Goal: Information Seeking & Learning: Check status

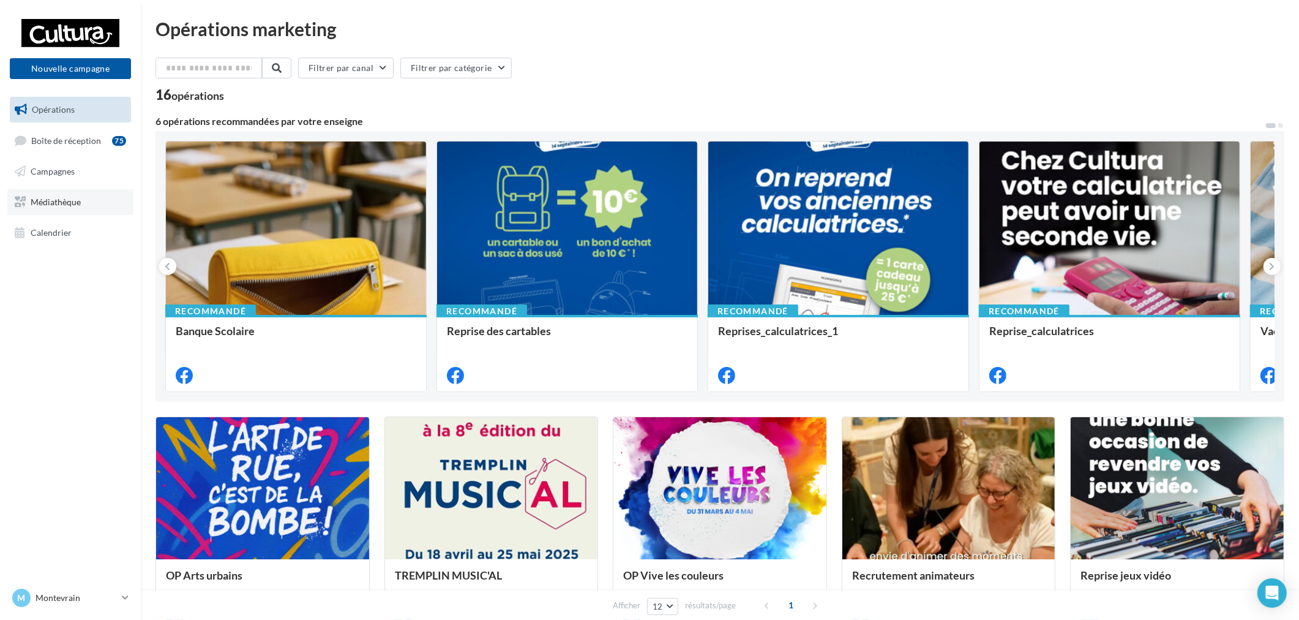
click at [85, 204] on link "Médiathèque" at bounding box center [70, 202] width 126 height 26
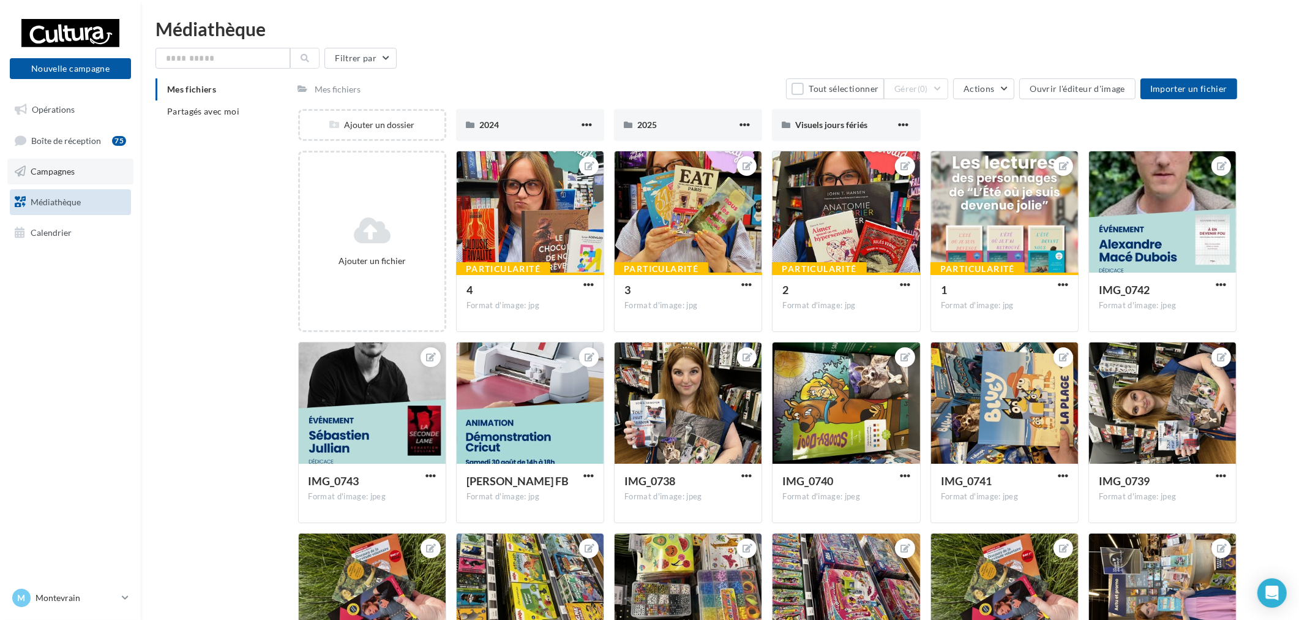
click at [61, 175] on span "Campagnes" at bounding box center [53, 171] width 44 height 10
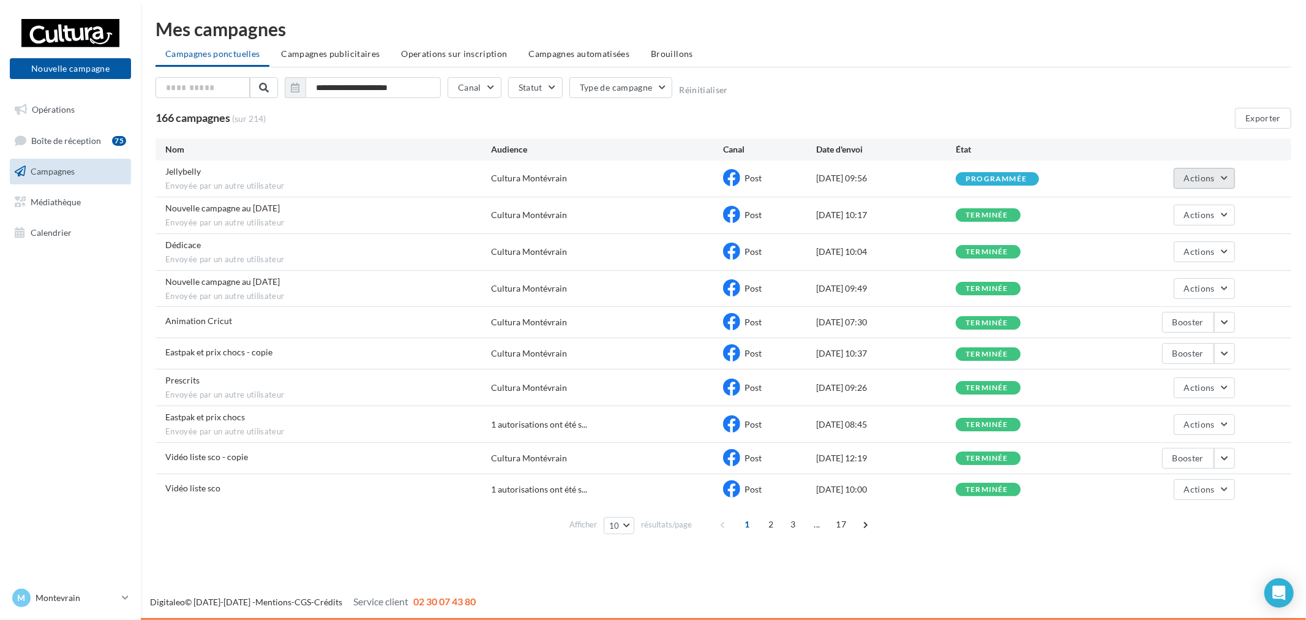
click at [1197, 171] on button "Actions" at bounding box center [1204, 178] width 61 height 21
click at [1007, 78] on div "**********" at bounding box center [724, 90] width 1136 height 26
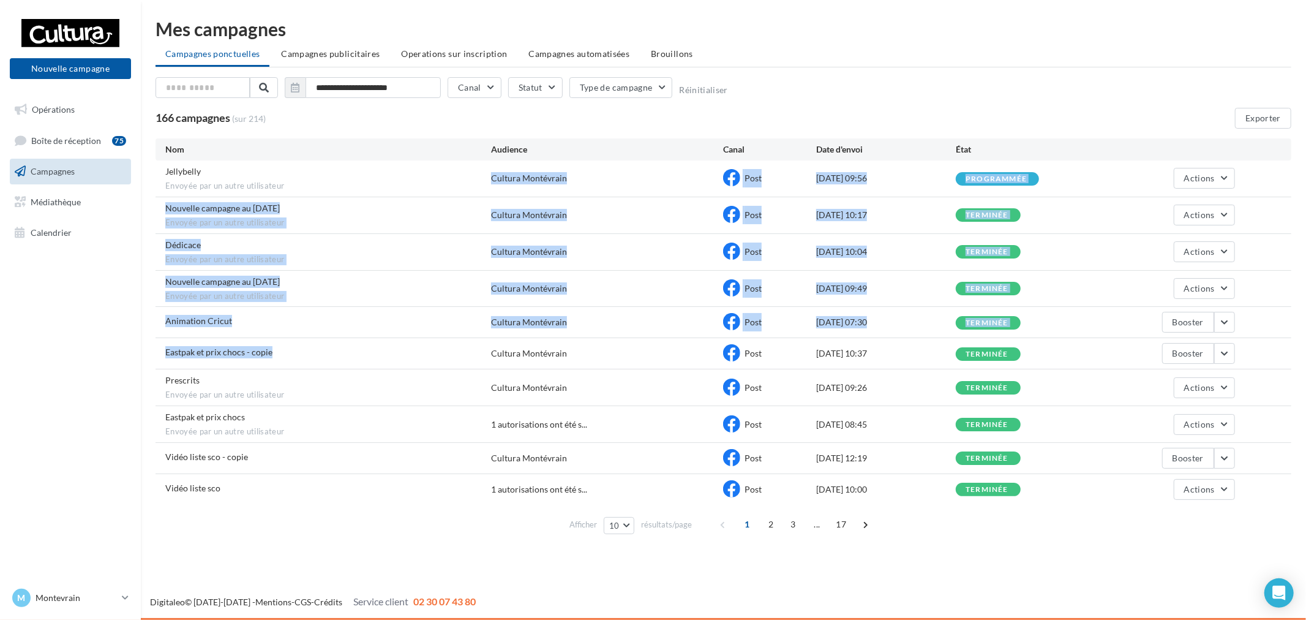
drag, startPoint x: 209, startPoint y: 203, endPoint x: 295, endPoint y: 368, distance: 186.5
click at [295, 368] on div "Jellybelly Envoyée par un autre utilisateur Cultura Montévrain Post [DATE] 09:5…" at bounding box center [724, 332] width 1136 height 344
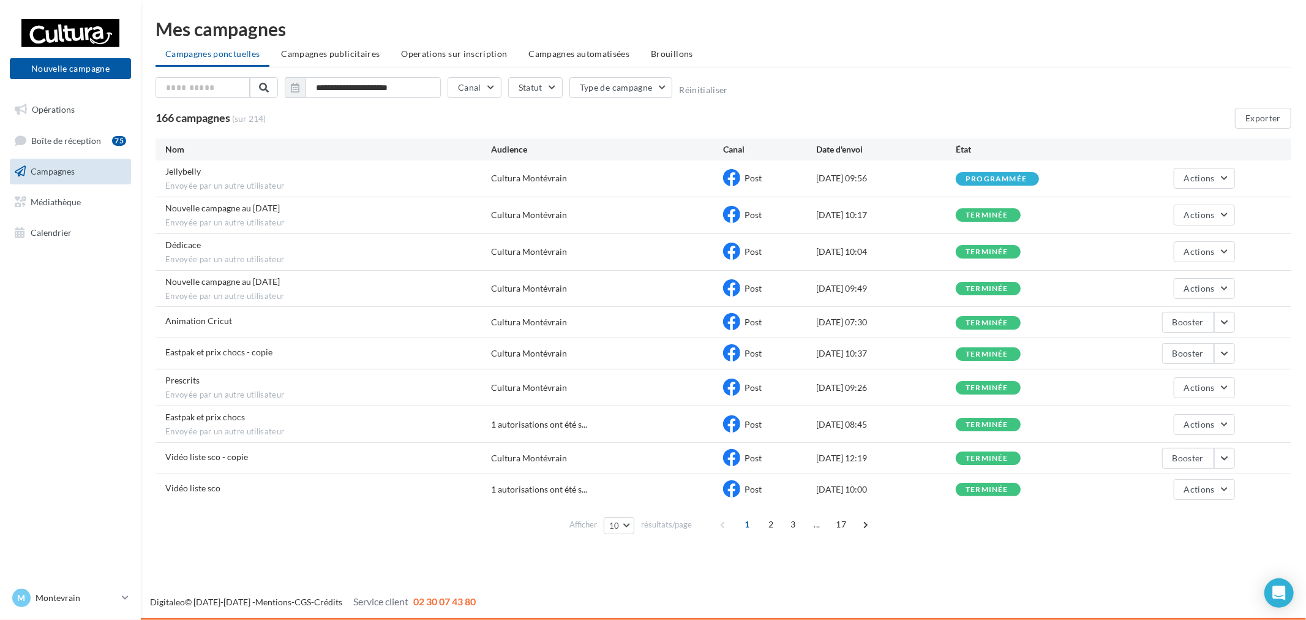
drag, startPoint x: 274, startPoint y: 378, endPoint x: 273, endPoint y: 393, distance: 14.1
click at [273, 378] on div "Prescrits Envoyée par un autre utilisateur" at bounding box center [328, 387] width 326 height 26
click at [277, 404] on div "Prescrits Envoyée par un autre utilisateur Cultura Montévrain Post [DATE] 09:26…" at bounding box center [724, 387] width 1136 height 36
click at [285, 437] on span "Envoyée par un autre utilisateur" at bounding box center [328, 431] width 326 height 11
click at [401, 463] on div "Vidéo liste sco - copie" at bounding box center [328, 458] width 326 height 15
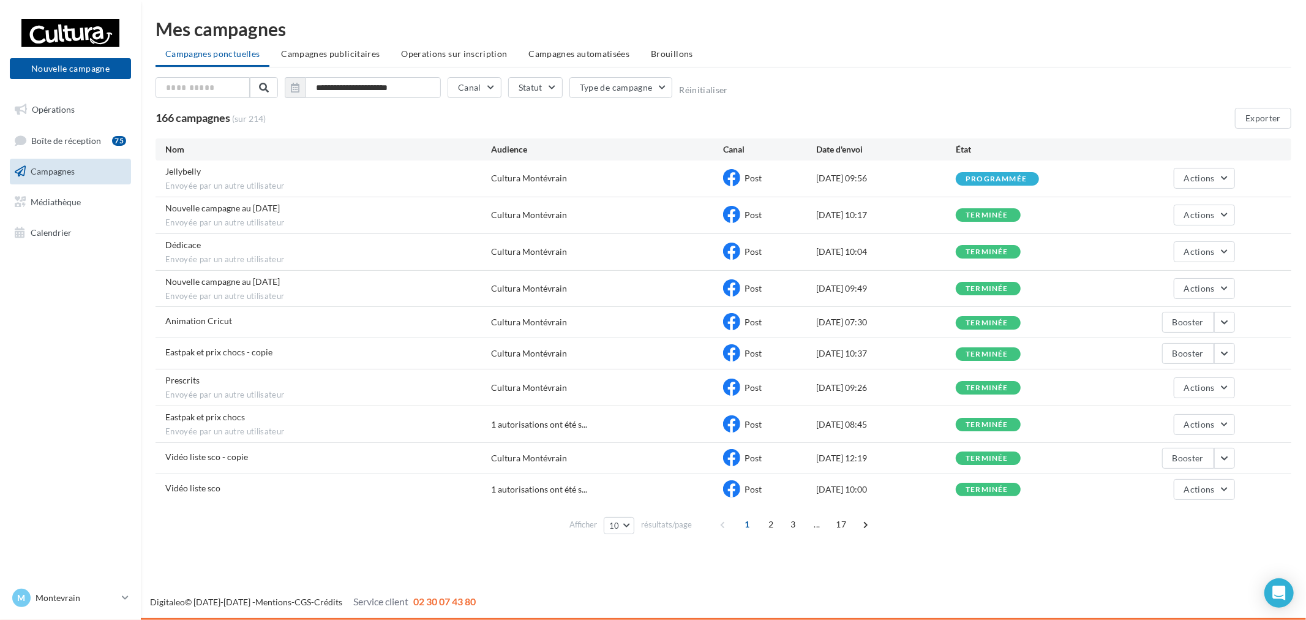
click at [1237, 458] on div "Vidéo liste sco - copie Cultura Montévrain Post [DATE] 12:19 terminée Booster" at bounding box center [724, 458] width 1136 height 31
click at [1235, 464] on div "Vidéo liste sco - copie Cultura Montévrain Post [DATE] 12:19 terminée Booster" at bounding box center [724, 458] width 1136 height 31
click at [1228, 464] on button "button" at bounding box center [1224, 458] width 21 height 21
click at [1176, 487] on button "Voir les résultats" at bounding box center [1174, 487] width 122 height 32
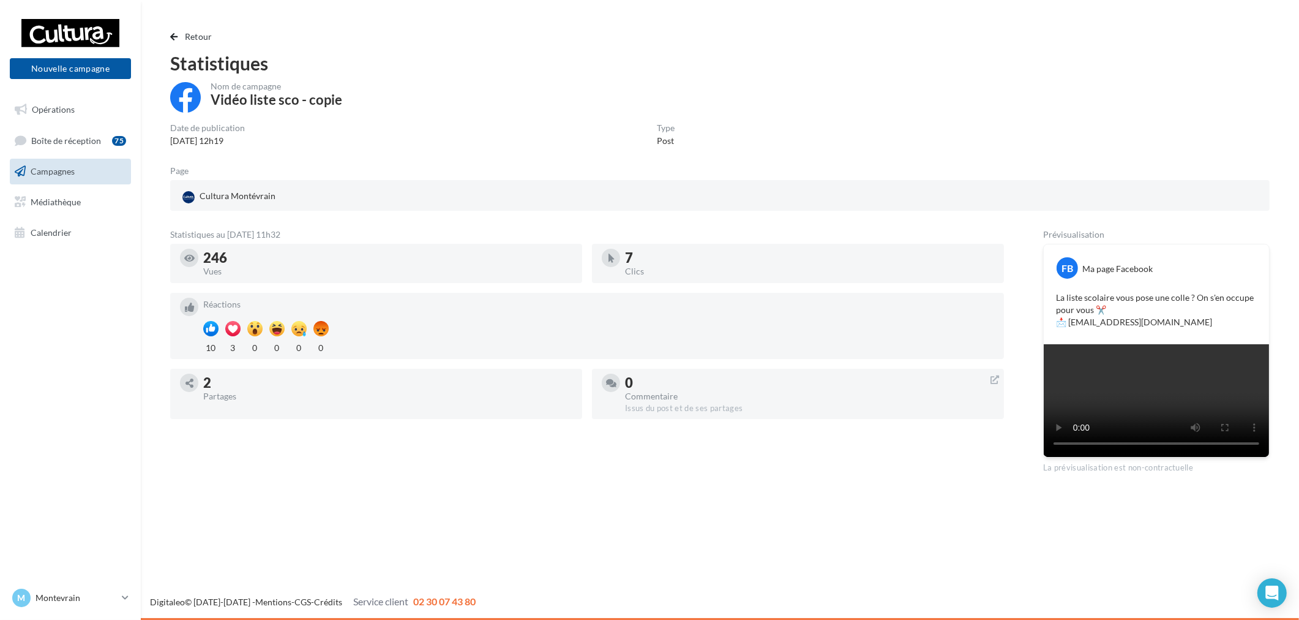
click at [69, 582] on nav "Nouvelle campagne Nouvelle campagne Opérations Boîte de réception 75 Campagnes …" at bounding box center [70, 310] width 141 height 620
click at [168, 36] on div "Retour Statistiques Nom de campagne Vidéo liste sco - copie Date de publication…" at bounding box center [720, 251] width 1129 height 444
click at [194, 38] on span "Retour" at bounding box center [199, 36] width 28 height 10
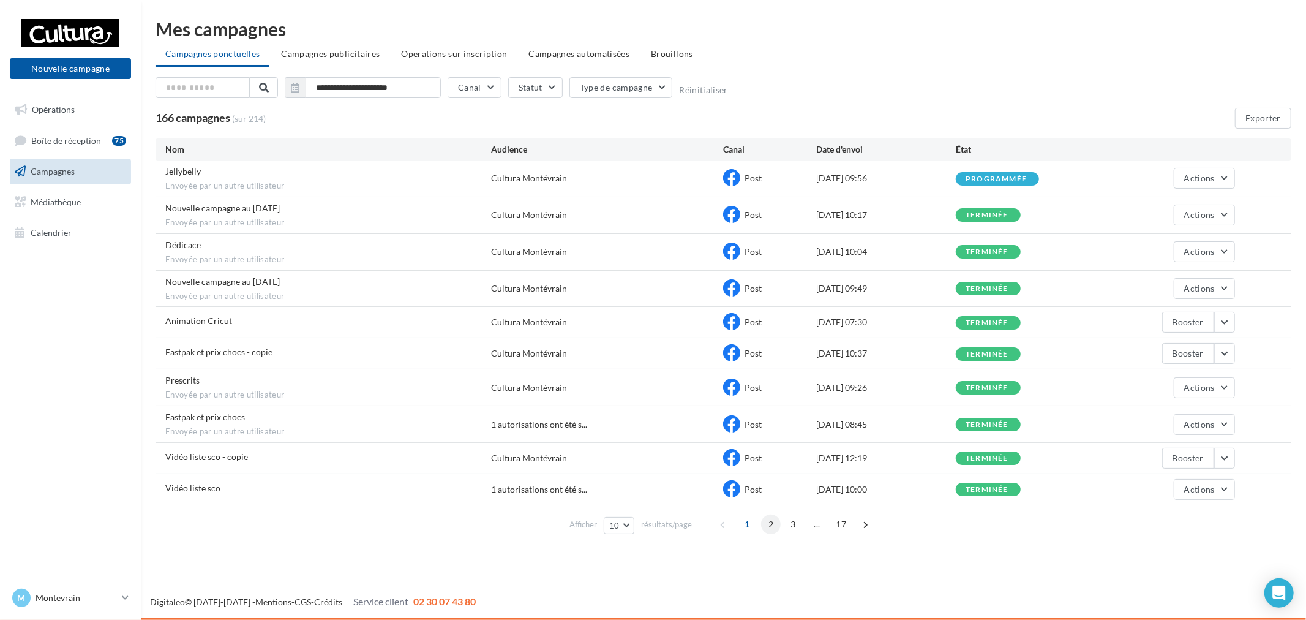
click at [773, 531] on span "2" at bounding box center [771, 524] width 20 height 20
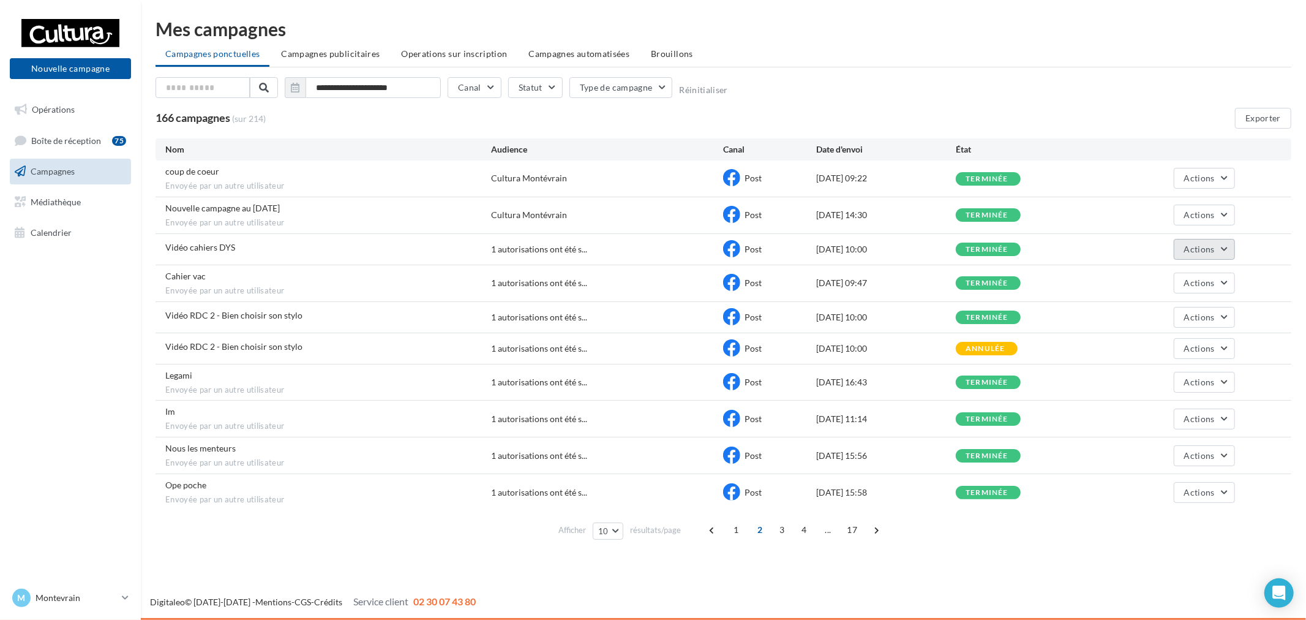
click at [1208, 255] on button "Actions" at bounding box center [1204, 249] width 61 height 21
click at [1191, 278] on button "Voir les résultats" at bounding box center [1174, 278] width 122 height 32
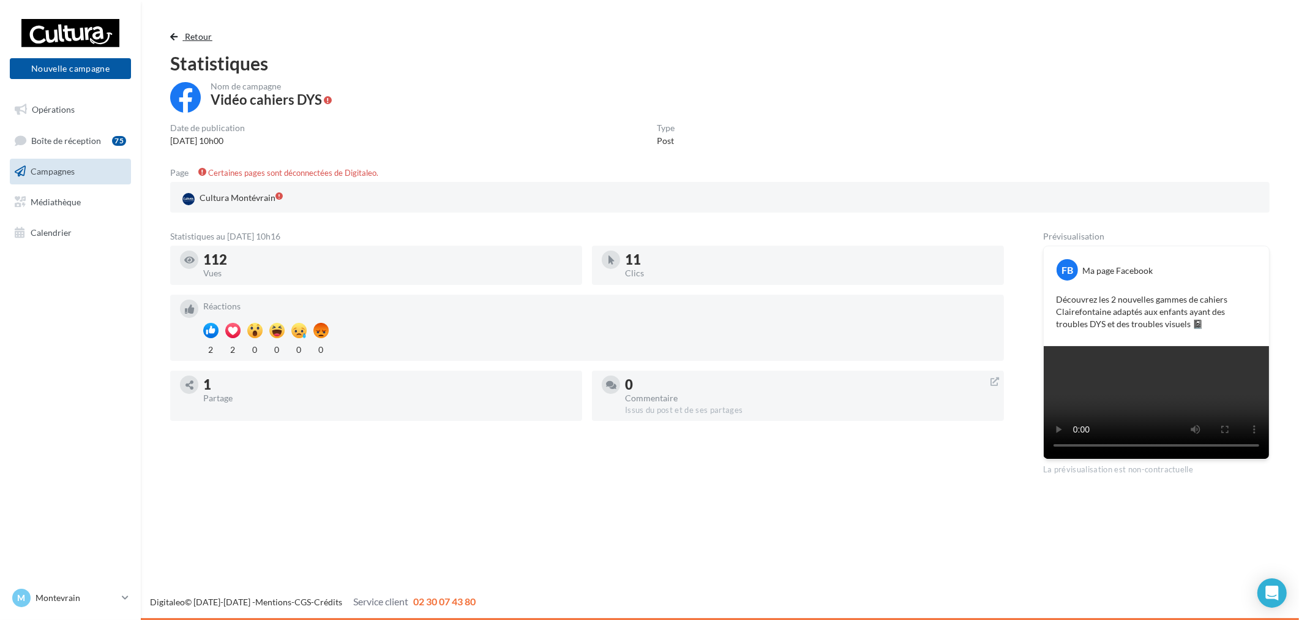
click at [178, 38] on span "button" at bounding box center [173, 36] width 7 height 9
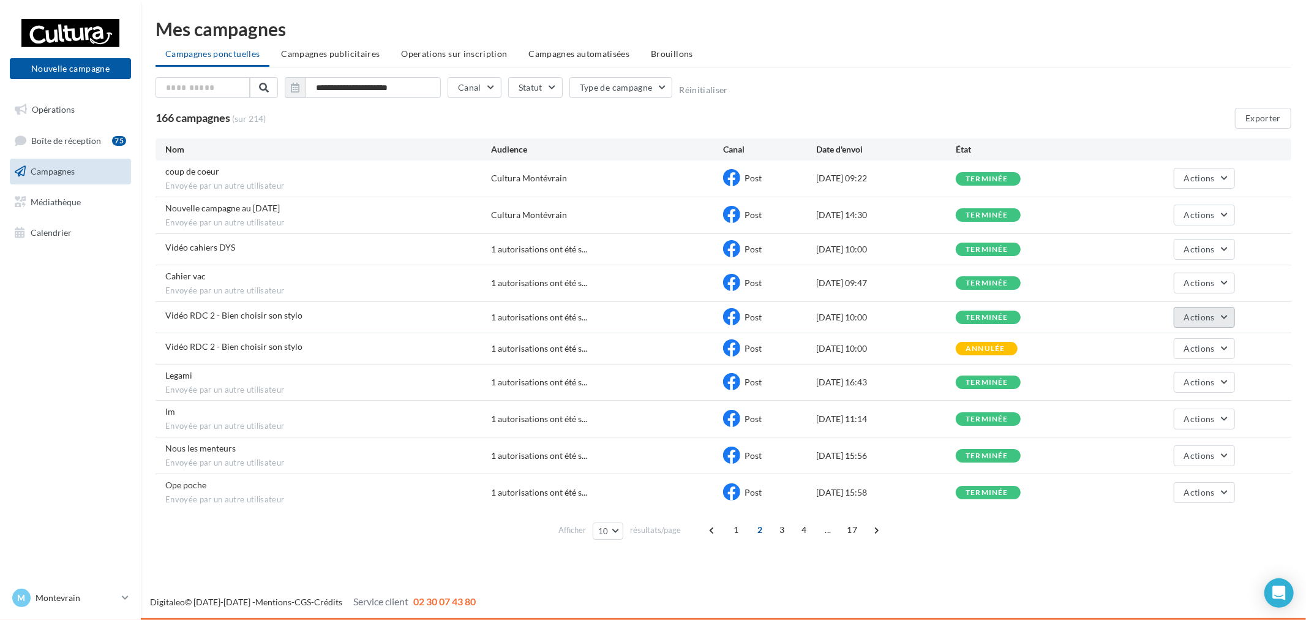
click at [1221, 314] on button "Actions" at bounding box center [1204, 317] width 61 height 21
click at [1181, 345] on button "Voir les résultats" at bounding box center [1174, 346] width 122 height 32
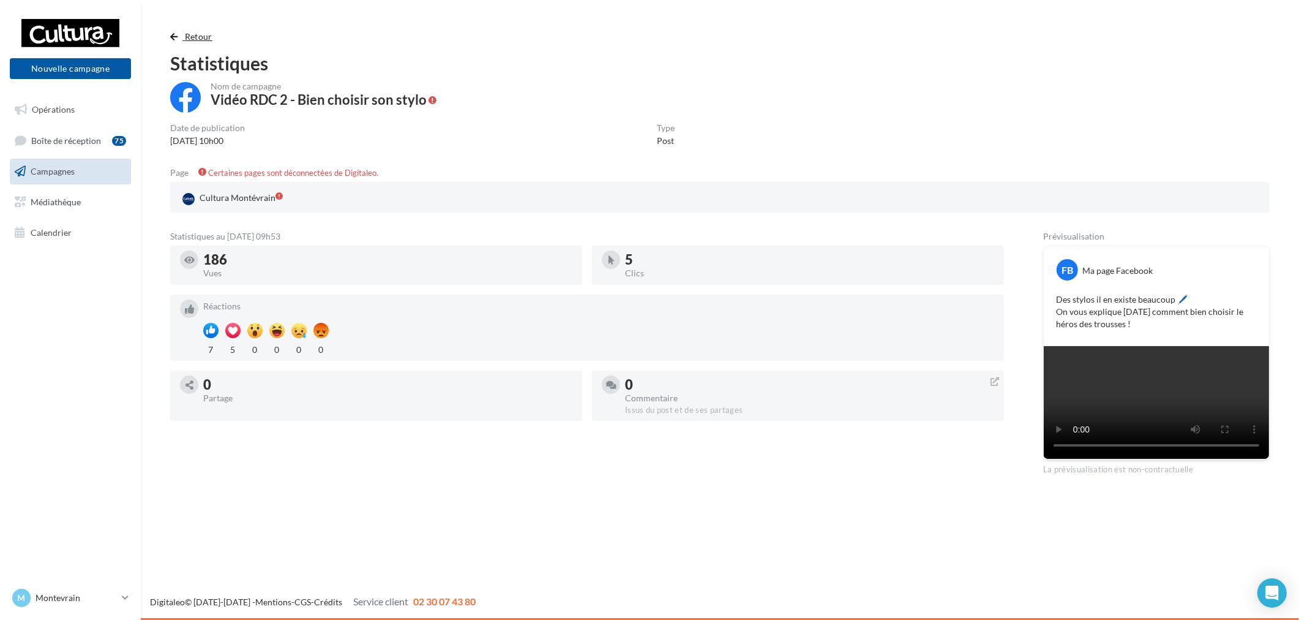
click at [191, 37] on span "Retour" at bounding box center [199, 36] width 28 height 10
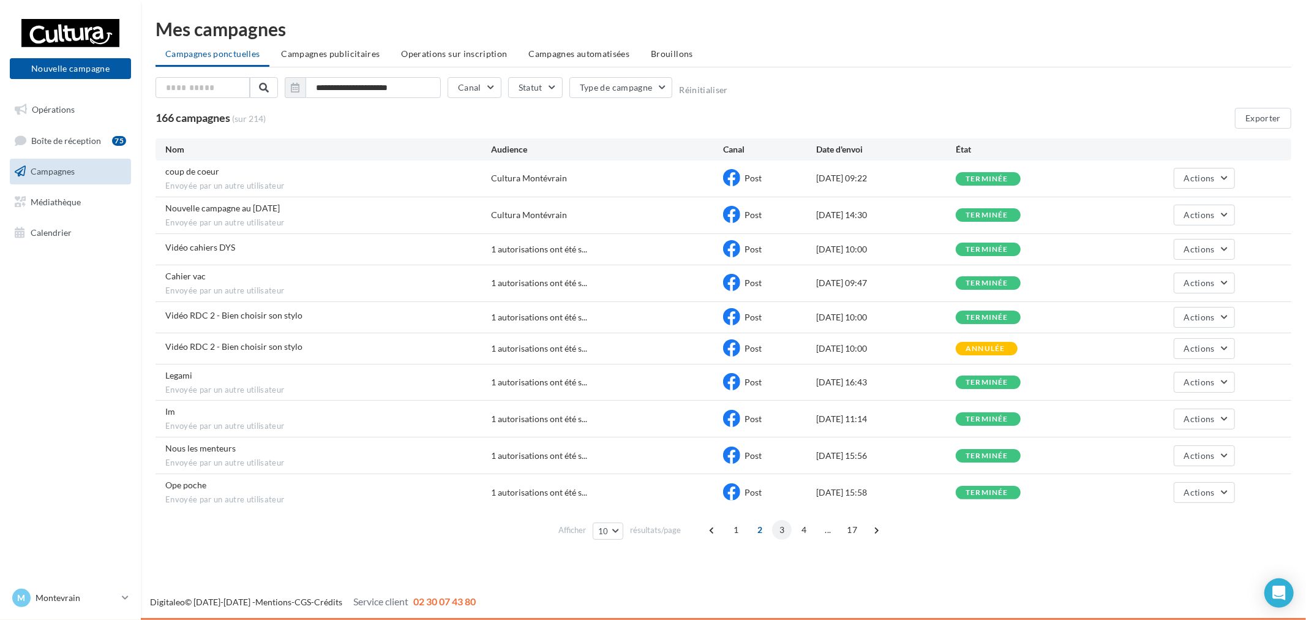
click at [778, 533] on span "3" at bounding box center [782, 530] width 20 height 20
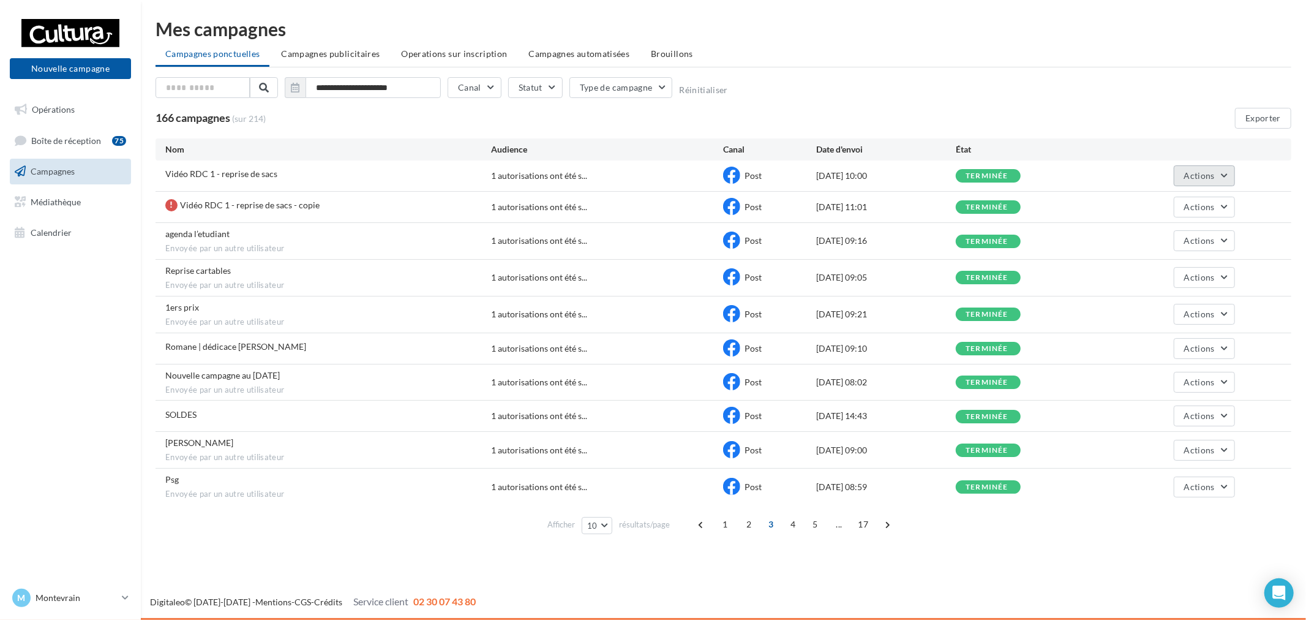
click at [1189, 171] on span "Actions" at bounding box center [1199, 175] width 31 height 10
click at [1164, 199] on button "Voir les résultats" at bounding box center [1174, 205] width 122 height 32
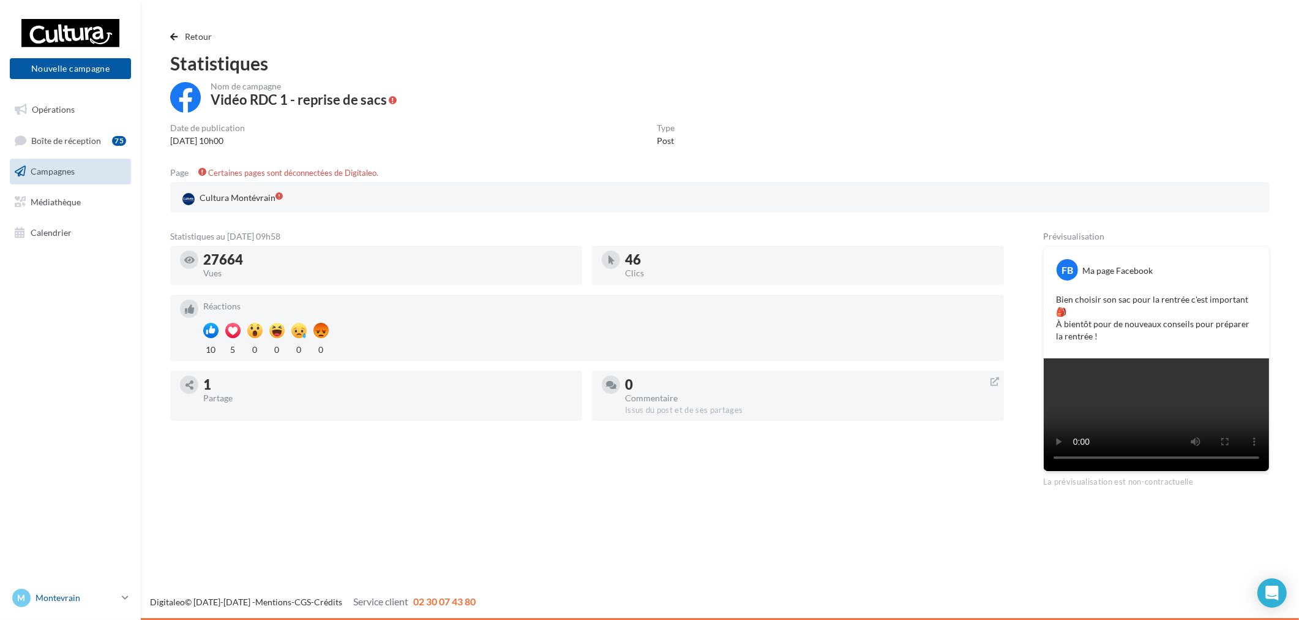
click at [100, 591] on div "M Montevrain [EMAIL_ADDRESS][DOMAIN_NAME]" at bounding box center [64, 598] width 105 height 18
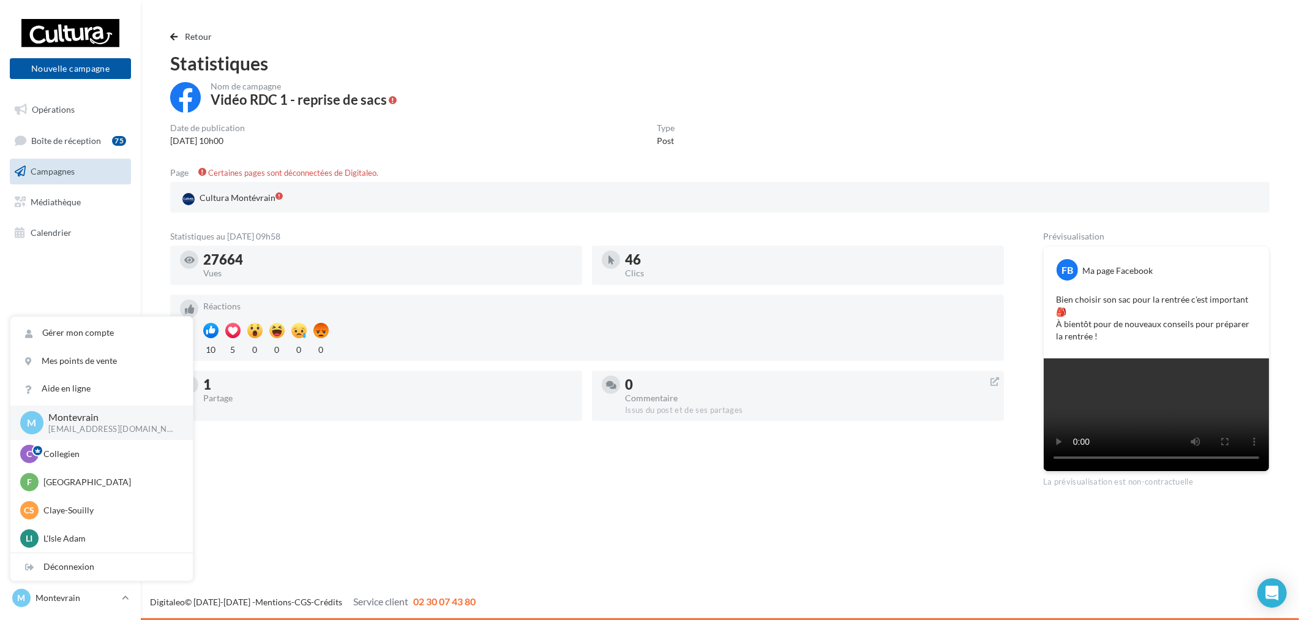
click at [418, 487] on div "Statistiques au [DATE] 09h58 27664 Vues 46 Clics Réactions 10 5 0 0 0 0 1 Parta…" at bounding box center [587, 359] width 834 height 255
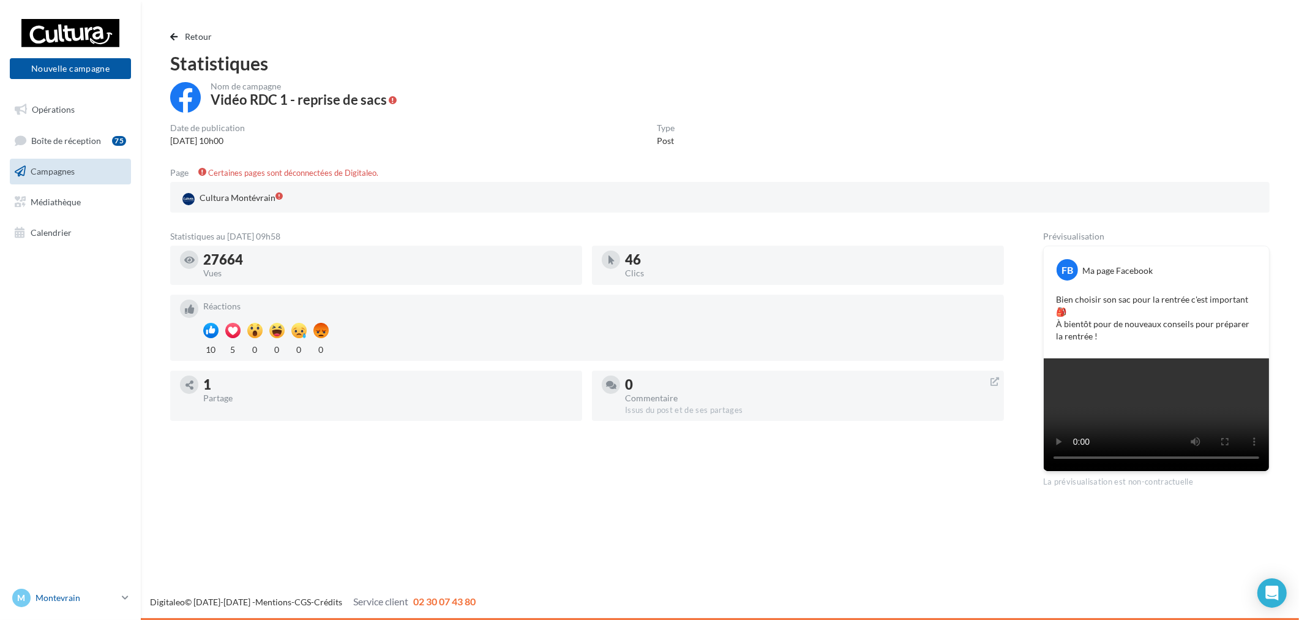
click at [91, 592] on p "Montevrain" at bounding box center [76, 598] width 81 height 12
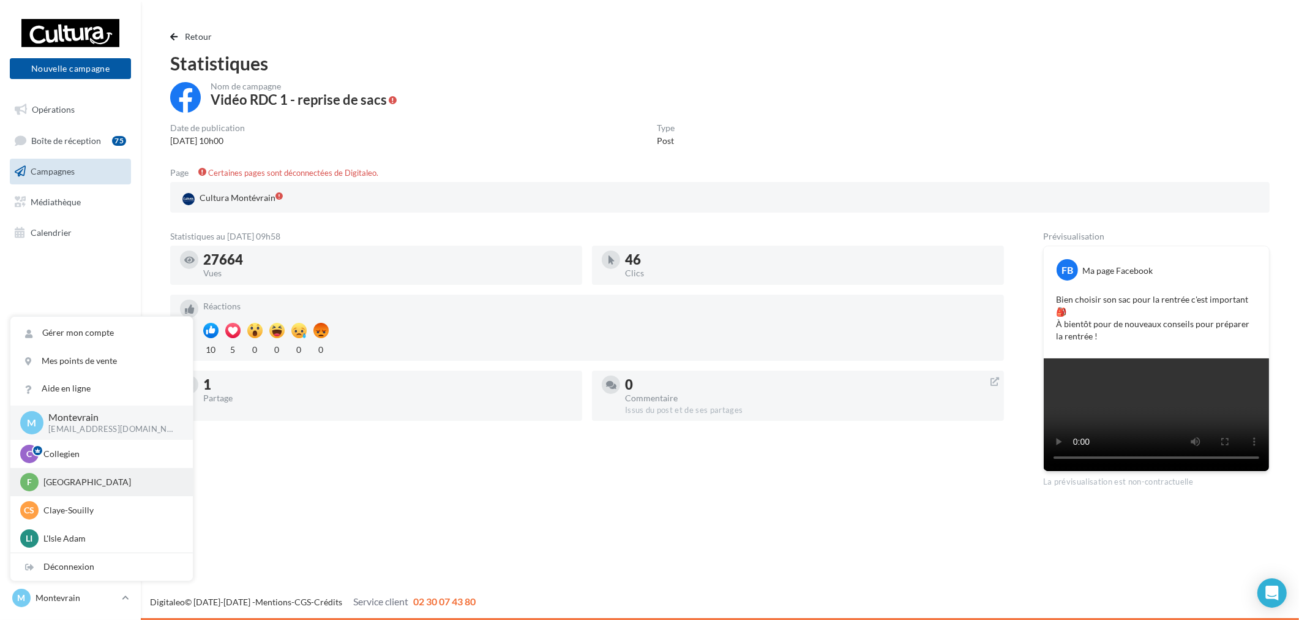
click at [84, 476] on p "[GEOGRAPHIC_DATA]" at bounding box center [110, 482] width 135 height 12
